Goal: Check status: Check status

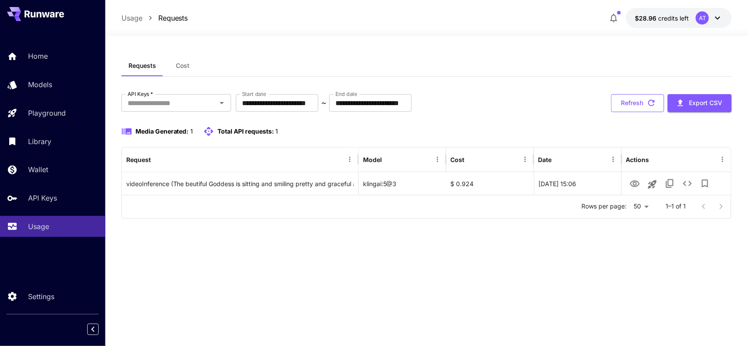
click at [617, 103] on button "Refresh" at bounding box center [637, 103] width 53 height 18
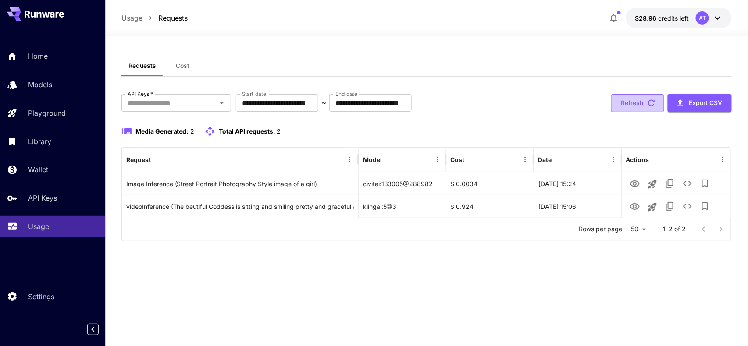
click at [634, 106] on button "Refresh" at bounding box center [637, 103] width 53 height 18
